Goal: Transaction & Acquisition: Purchase product/service

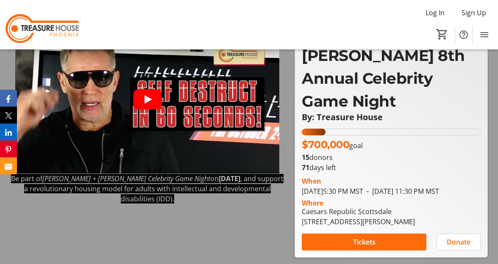
scroll to position [97, 0]
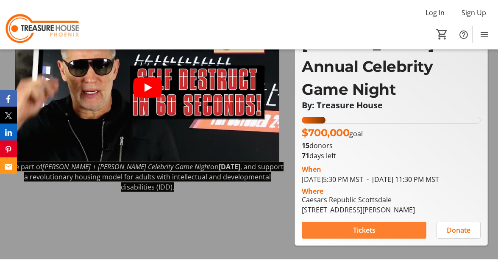
click at [324, 220] on span at bounding box center [364, 230] width 125 height 20
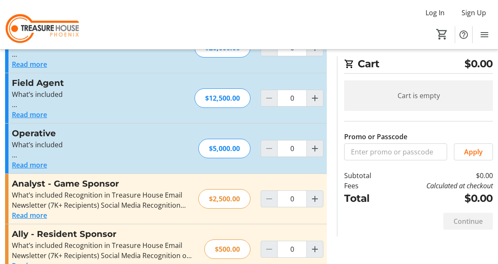
scroll to position [158, 0]
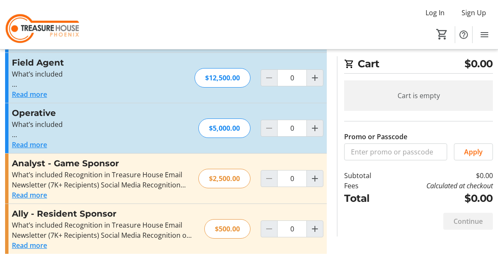
click at [36, 244] on button "Read more" at bounding box center [29, 246] width 35 height 10
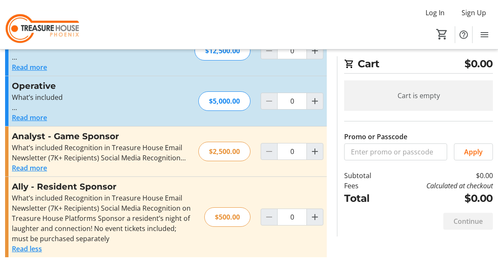
scroll to position [186, 0]
click at [53, 219] on div "What’s included Recognition in Treasure House Email Newsletter (7K+ Recipients)…" at bounding box center [103, 218] width 182 height 51
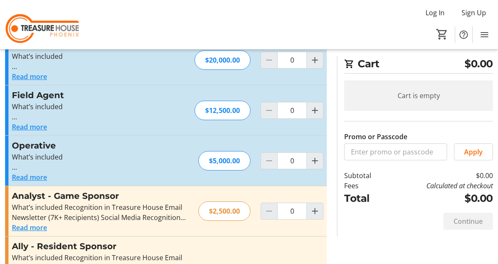
scroll to position [0, 0]
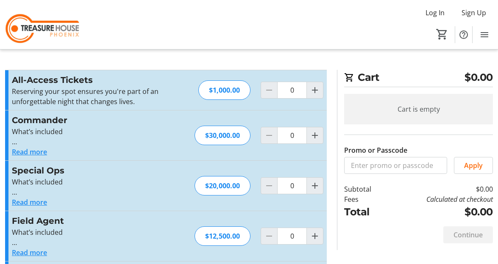
click at [54, 31] on img at bounding box center [42, 24] width 75 height 42
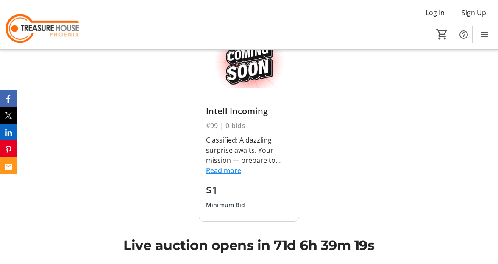
scroll to position [862, 0]
click at [215, 169] on button "Read more" at bounding box center [223, 170] width 35 height 10
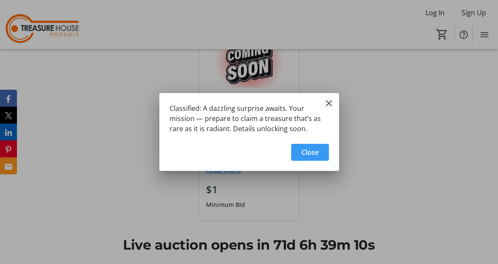
click at [326, 103] on mat-icon "Close" at bounding box center [329, 103] width 10 height 10
